Goal: Information Seeking & Learning: Check status

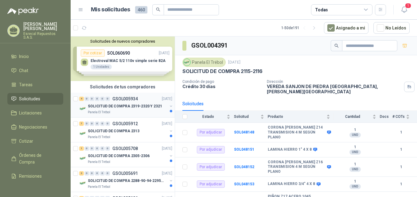
click at [109, 107] on p "SOLICITUD DE COMPRA 2319-2320 Y 2321" at bounding box center [125, 107] width 74 height 6
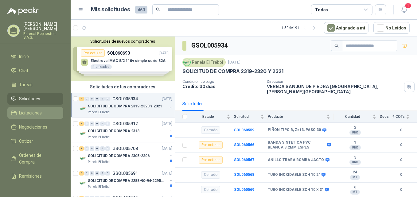
click at [26, 109] on link "Licitaciones" at bounding box center [35, 113] width 56 height 12
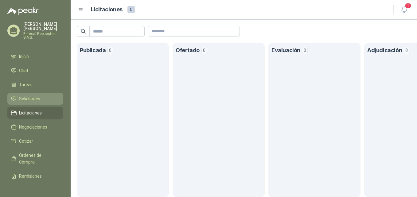
click at [27, 95] on link "Solicitudes" at bounding box center [35, 99] width 56 height 12
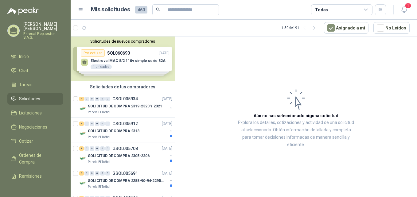
drag, startPoint x: 116, startPoint y: 35, endPoint x: 133, endPoint y: 30, distance: 18.0
drag, startPoint x: 133, startPoint y: 30, endPoint x: 117, endPoint y: 30, distance: 15.7
click at [117, 30] on article "1 - 50 de 191 Asignado a mi No Leídos" at bounding box center [244, 28] width 347 height 17
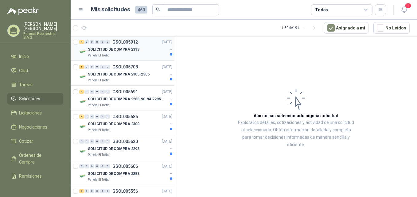
scroll to position [92, 0]
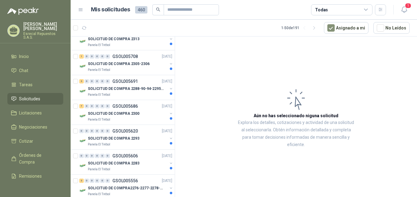
drag, startPoint x: 140, startPoint y: 118, endPoint x: 178, endPoint y: 24, distance: 100.9
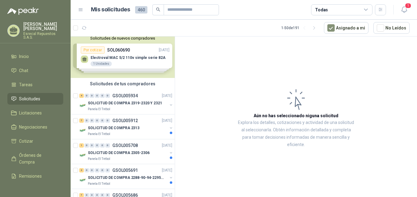
scroll to position [0, 0]
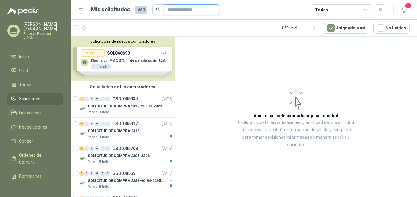
click at [174, 9] on input "text" at bounding box center [188, 10] width 43 height 10
click at [173, 9] on input "text" at bounding box center [188, 10] width 43 height 10
type input "******"
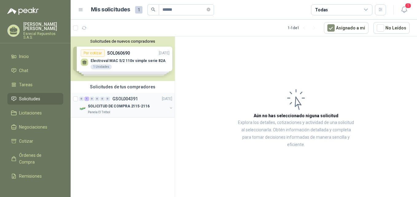
click at [113, 110] on div "Panela El Trébol" at bounding box center [128, 112] width 80 height 5
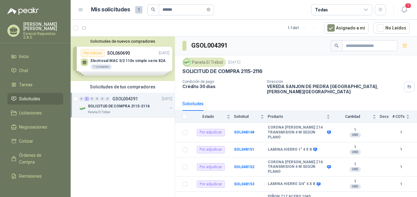
click at [129, 104] on p "SOLICITUD DE COMPRA 2115-2116" at bounding box center [119, 107] width 62 height 6
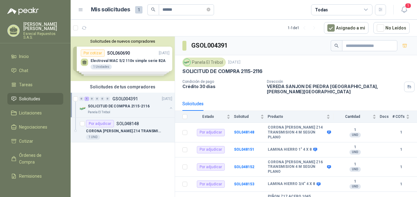
click at [129, 104] on p "SOLICITUD DE COMPRA 2115-2116" at bounding box center [119, 107] width 62 height 6
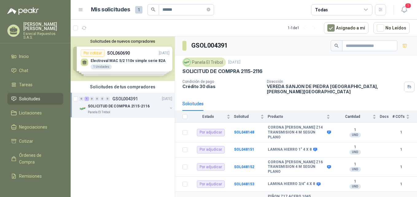
click at [371, 197] on b "2" at bounding box center [355, 199] width 42 height 5
drag, startPoint x: 281, startPoint y: 124, endPoint x: 276, endPoint y: 130, distance: 7.5
click at [277, 130] on b "CORONA [PERSON_NAME] Z14 TRANSMISION 4 M SEGÚN PLANO" at bounding box center [297, 132] width 58 height 14
drag, startPoint x: 276, startPoint y: 130, endPoint x: 374, endPoint y: 159, distance: 101.7
click at [374, 162] on div "1 UND" at bounding box center [355, 167] width 42 height 10
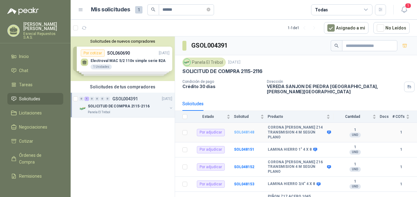
click at [247, 130] on b "SOL048148" at bounding box center [244, 132] width 20 height 4
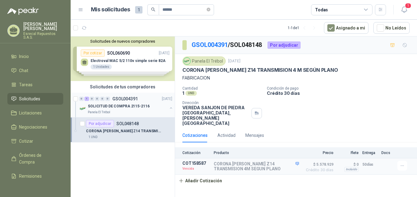
click at [100, 106] on p "SOLICITUD DE COMPRA 2115-2116" at bounding box center [119, 107] width 62 height 6
